Goal: Information Seeking & Learning: Learn about a topic

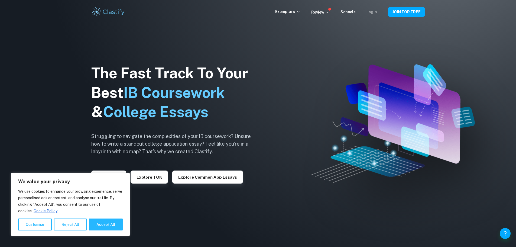
click at [374, 11] on link "Login" at bounding box center [372, 12] width 11 height 4
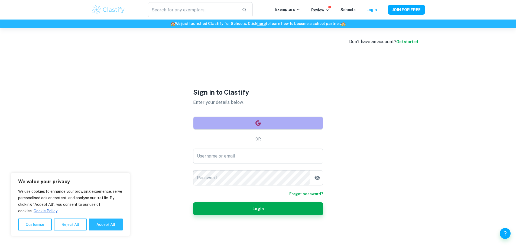
click at [305, 127] on button "button" at bounding box center [258, 122] width 130 height 13
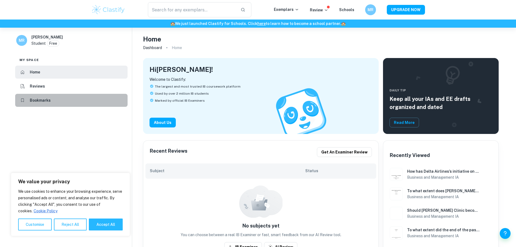
click at [42, 97] on li "Bookmarks" at bounding box center [71, 100] width 112 height 13
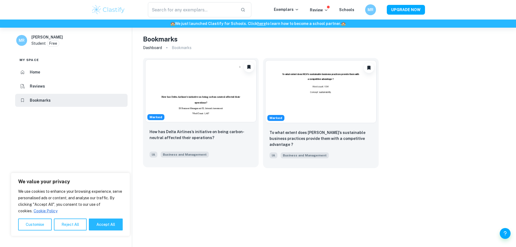
click at [201, 108] on img at bounding box center [200, 90] width 111 height 63
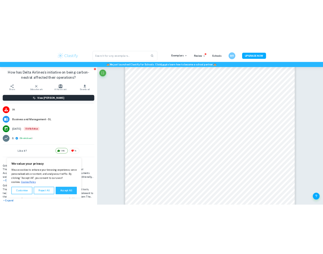
scroll to position [942, 0]
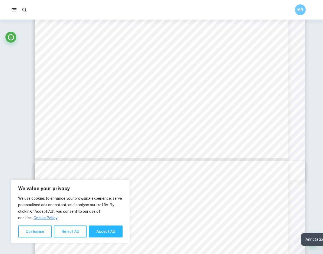
type input "14"
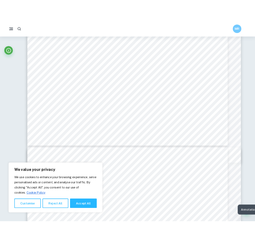
scroll to position [4398, 0]
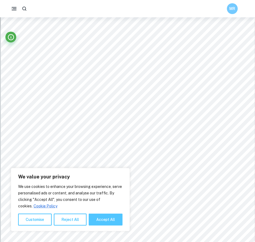
click at [106, 219] on button "Accept All" at bounding box center [106, 220] width 34 height 12
checkbox input "true"
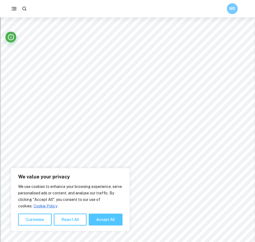
checkbox input "true"
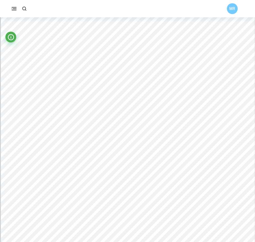
scroll to position [1095, 0]
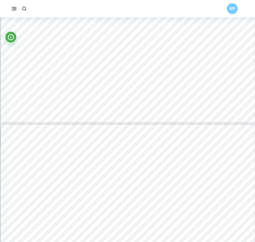
type input "3"
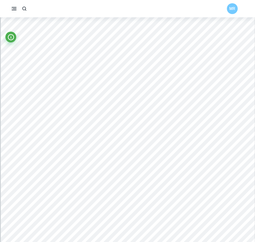
scroll to position [779, 0]
